Goal: Information Seeking & Learning: Understand process/instructions

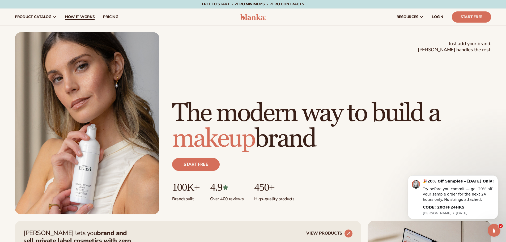
click at [74, 14] on link "How It Works" at bounding box center [80, 16] width 38 height 17
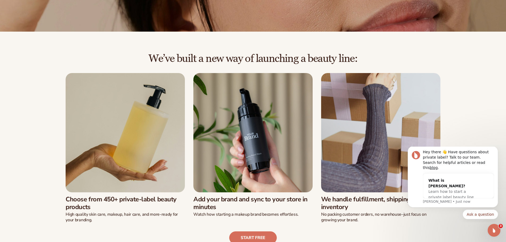
scroll to position [186, 0]
